Goal: Navigation & Orientation: Find specific page/section

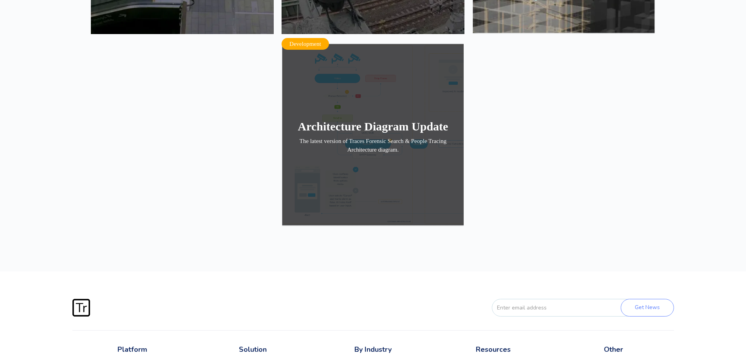
scroll to position [2186, 0]
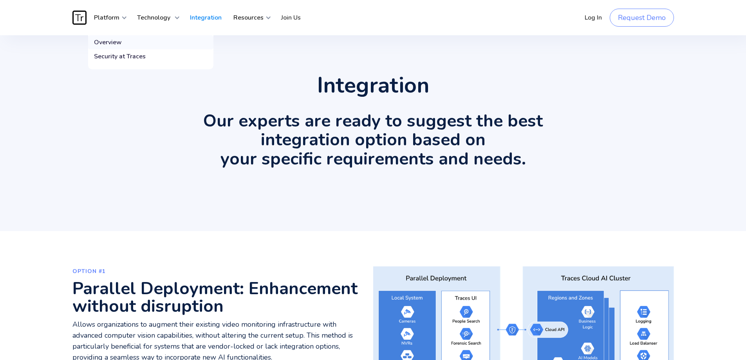
click at [110, 43] on div "Overview" at bounding box center [108, 42] width 28 height 8
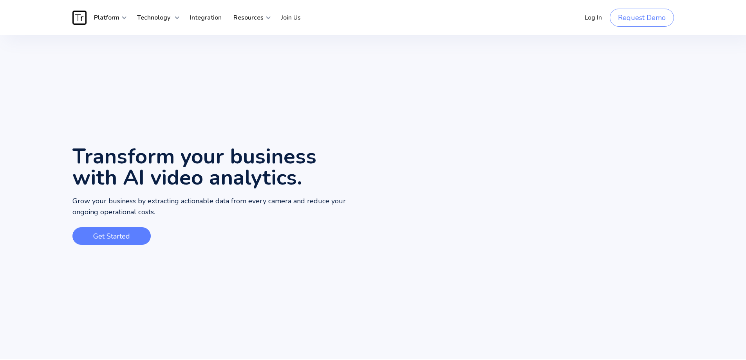
click at [114, 234] on link "Get Started" at bounding box center [111, 236] width 78 height 18
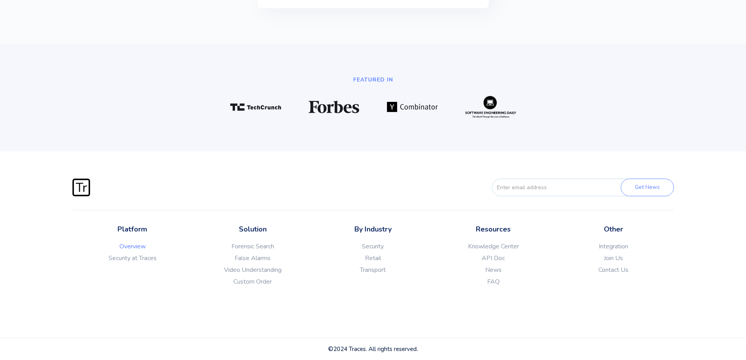
scroll to position [2048, 0]
